Goal: Use online tool/utility: Utilize a website feature to perform a specific function

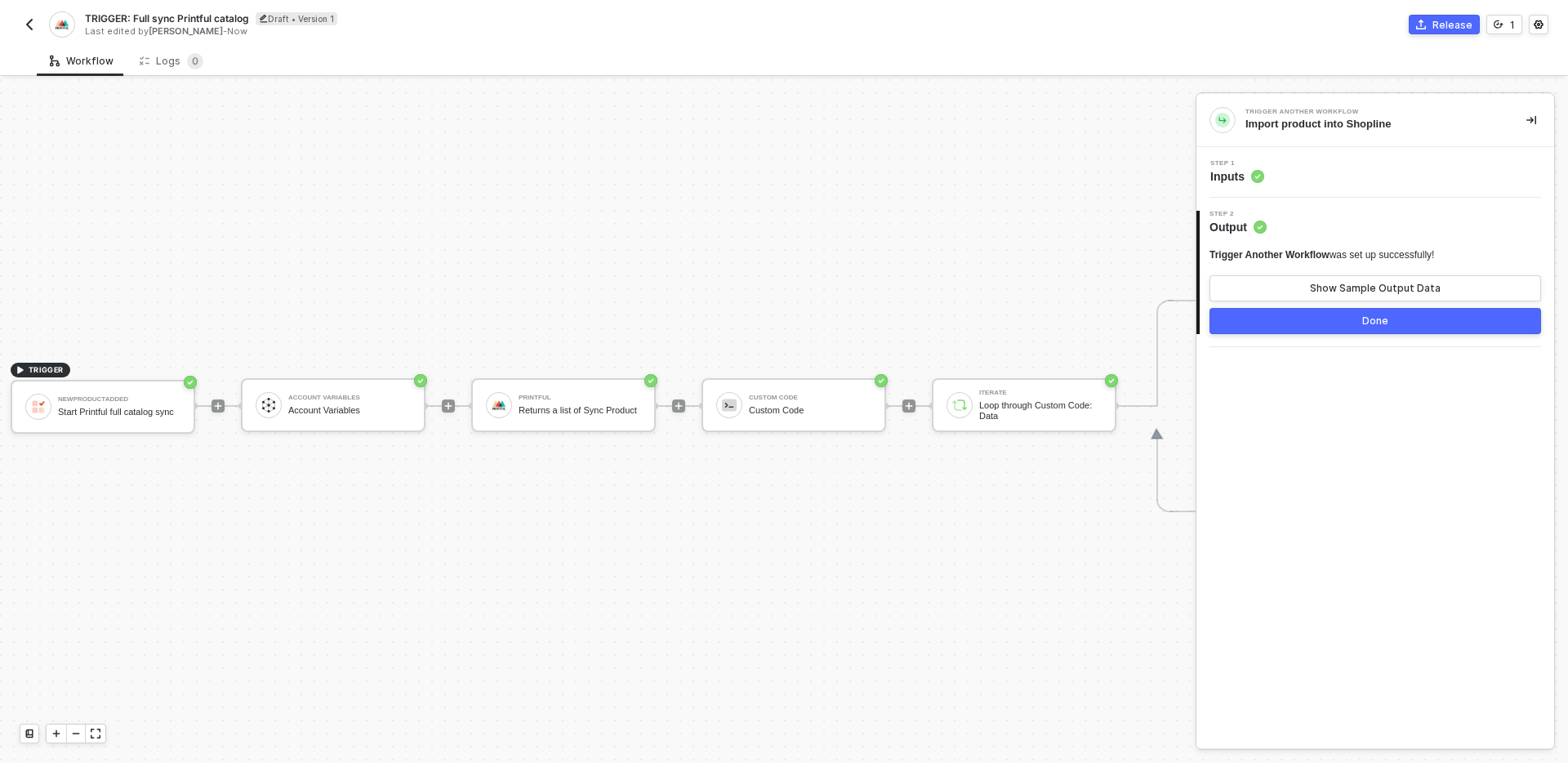
scroll to position [30, 0]
click at [286, 518] on div "TRIGGER NewProductAdded Start Printful full catalog sync Account Variables Acco…" at bounding box center [912, 406] width 1825 height 714
drag, startPoint x: 1244, startPoint y: 125, endPoint x: 1393, endPoint y: 123, distance: 149.0
click at [1393, 123] on div "Trigger Another Workflow Import product into Shopline" at bounding box center [1362, 120] width 303 height 26
click at [1404, 126] on div "Import product into Shopline" at bounding box center [1373, 124] width 255 height 14
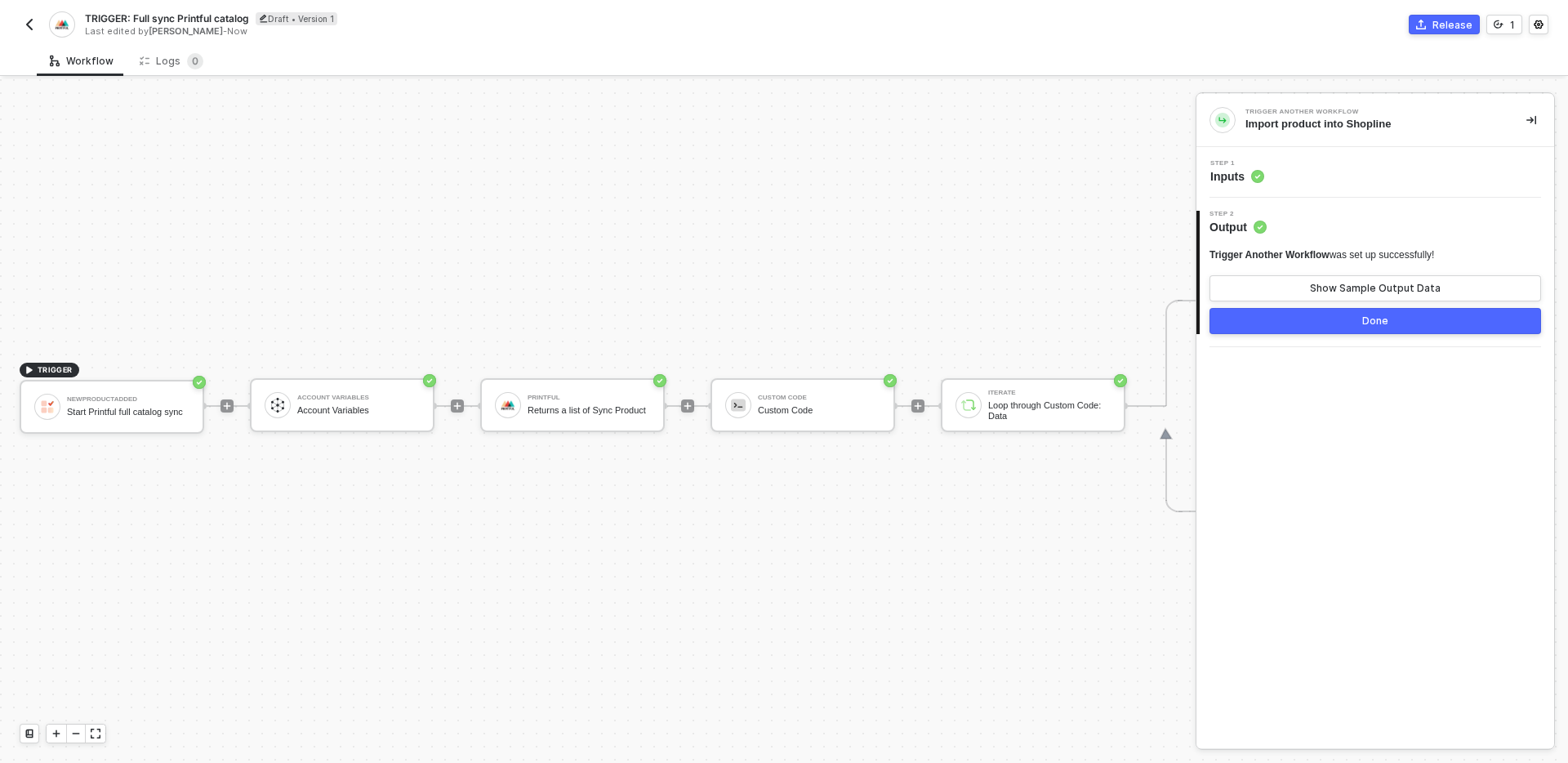
click at [20, 28] on button "button" at bounding box center [29, 24] width 20 height 20
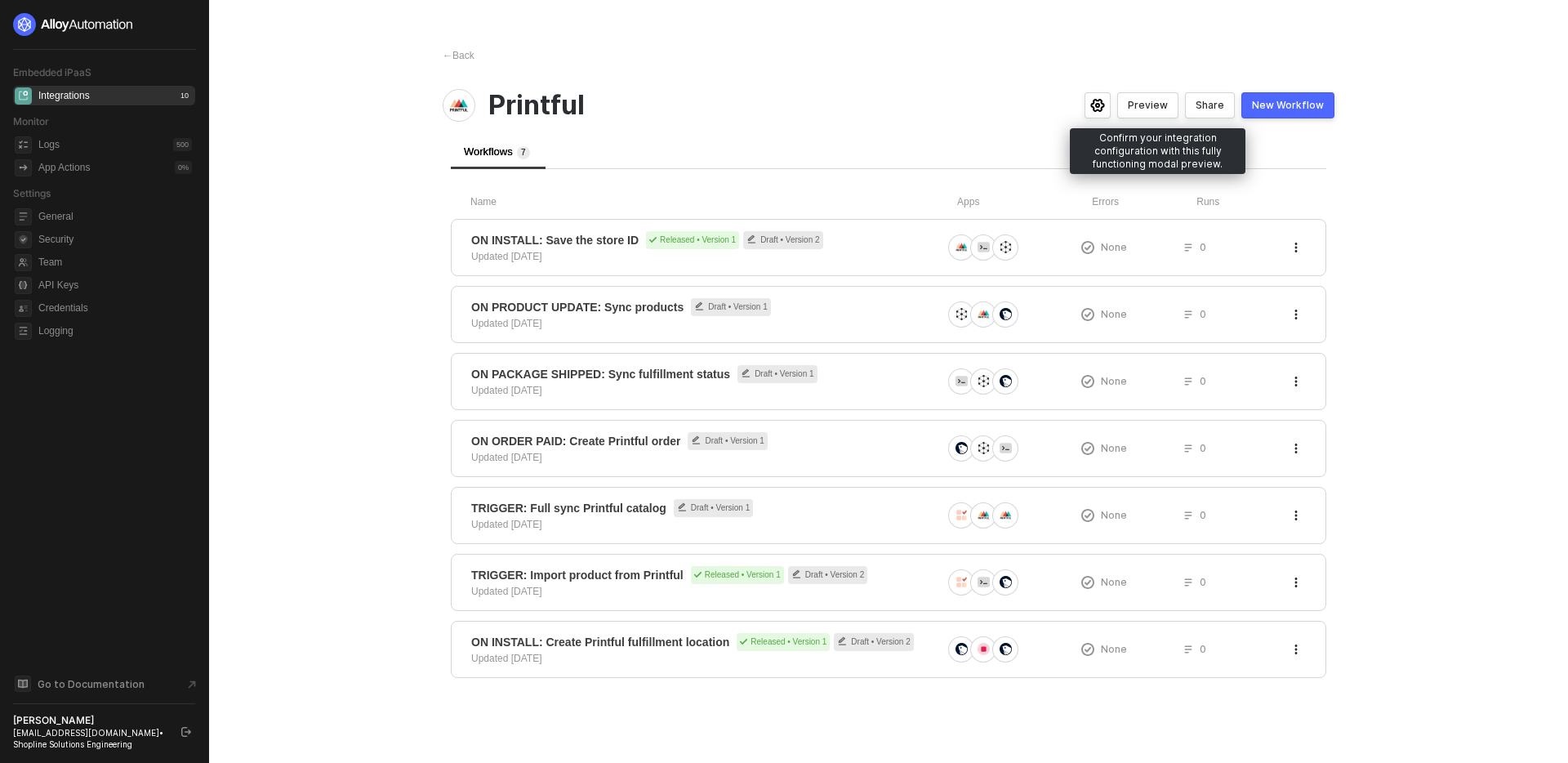
click at [1161, 104] on div "Preview" at bounding box center [1148, 105] width 40 height 13
click at [930, 157] on div "Workflows 7" at bounding box center [888, 152] width 875 height 34
